Goal: Task Accomplishment & Management: Complete application form

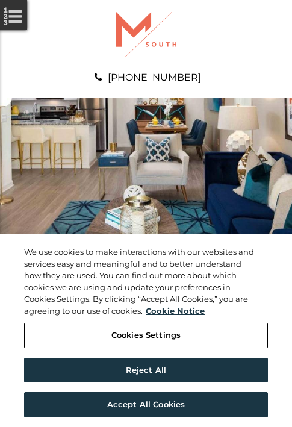
scroll to position [617, 0]
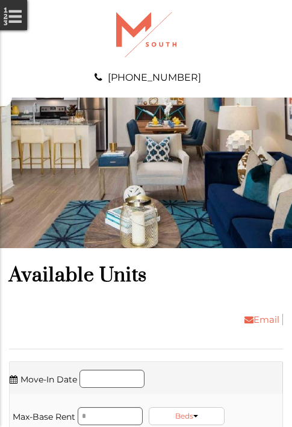
scroll to position [822, 0]
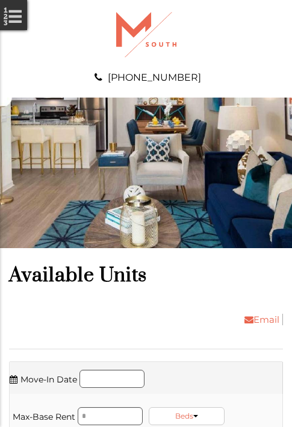
scroll to position [1105, 0]
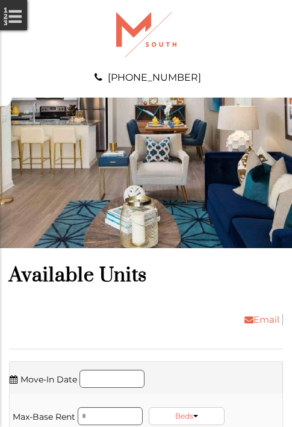
scroll to position [1516, 0]
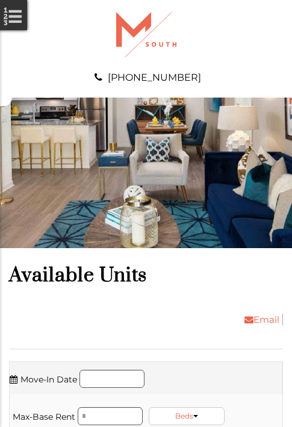
scroll to position [2005, 0]
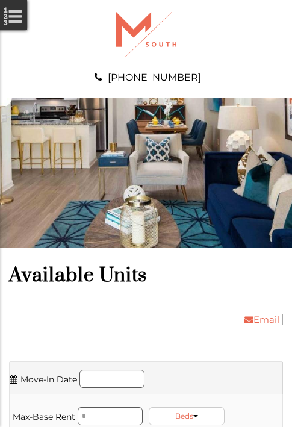
scroll to position [2210, 0]
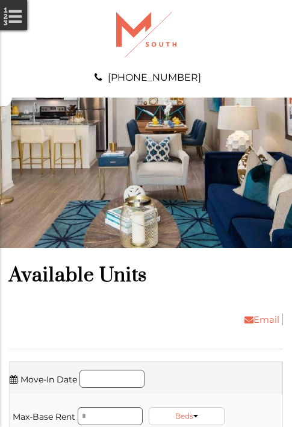
scroll to position [2416, 0]
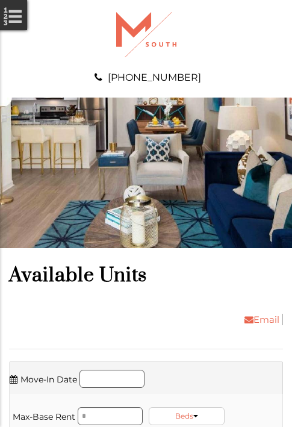
scroll to position [2621, 0]
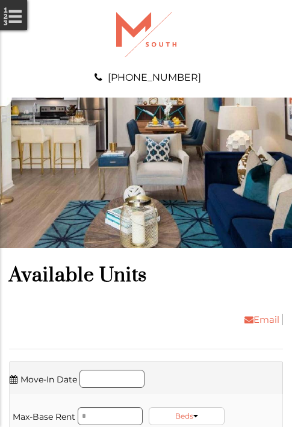
scroll to position [3110, 0]
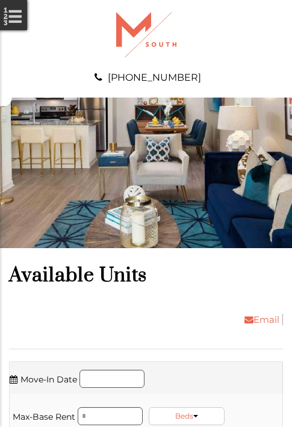
scroll to position [3315, 0]
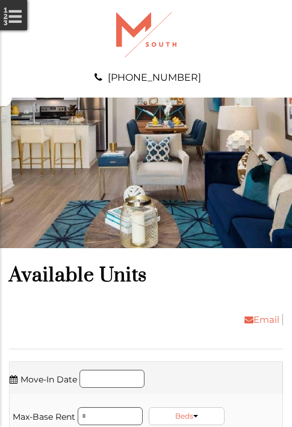
scroll to position [3521, 0]
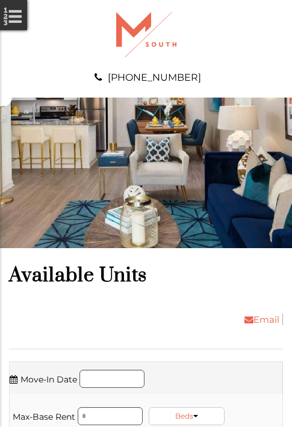
scroll to position [3726, 0]
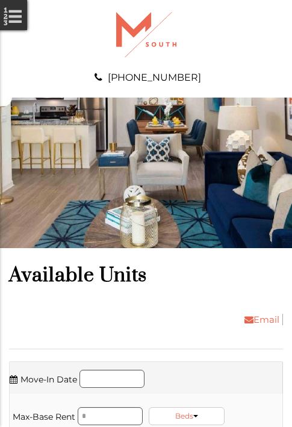
scroll to position [4215, 0]
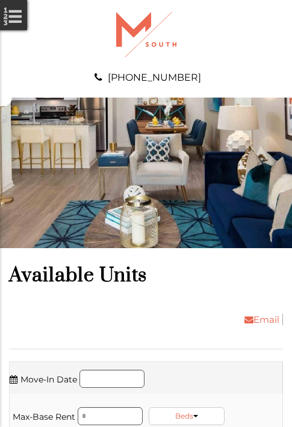
scroll to position [4497, 0]
